Goal: Find specific page/section: Find specific page/section

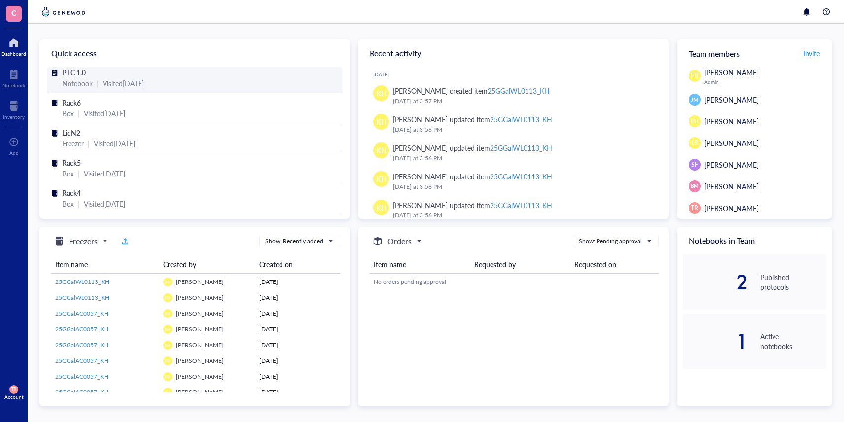
click at [71, 73] on span "PTC 1.0" at bounding box center [74, 73] width 24 height 10
